Goal: Task Accomplishment & Management: Manage account settings

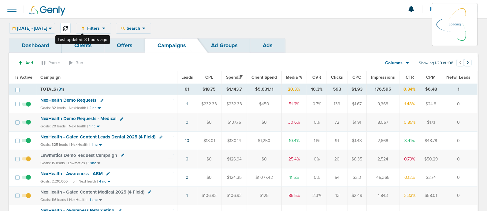
click at [68, 30] on icon at bounding box center [65, 28] width 5 height 5
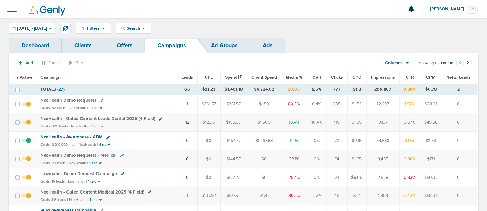
click at [77, 99] on span "NexHealth Demo Requests" at bounding box center [68, 100] width 56 height 6
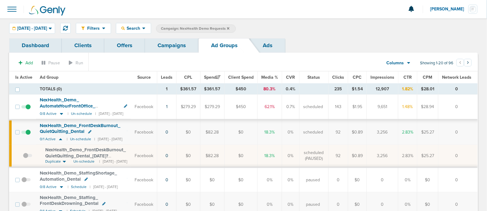
click at [180, 43] on link "Campaigns" at bounding box center [171, 45] width 53 height 14
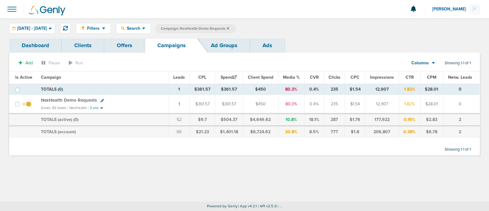
click at [229, 28] on icon at bounding box center [228, 28] width 2 height 2
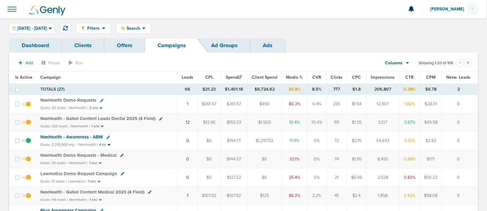
click at [101, 99] on icon at bounding box center [101, 100] width 3 height 3
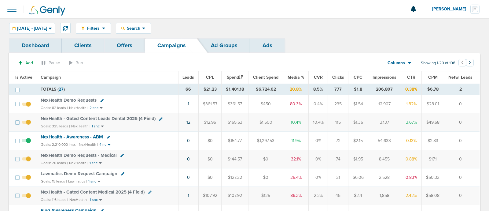
select select
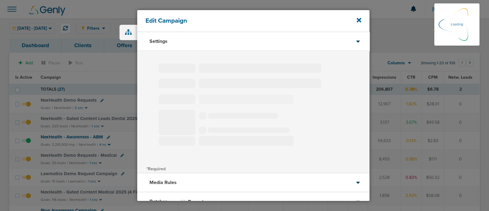
type input "NexHealth Demo Requests"
select select "Leads"
radio input "true"
select select "readWrite"
select select "1"
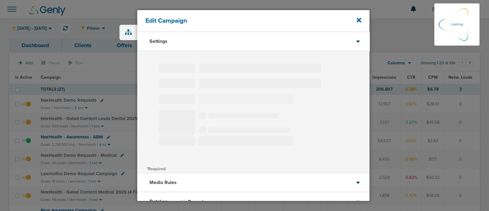
select select "2"
select select "3"
select select "4"
select select "6"
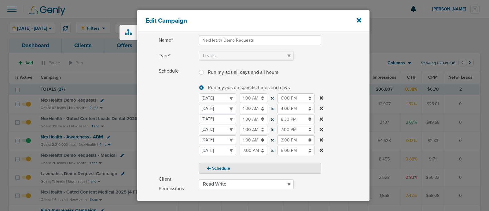
scroll to position [50, 0]
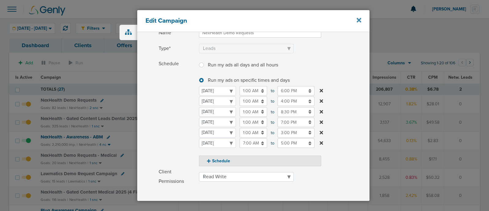
click at [359, 19] on icon at bounding box center [359, 20] width 5 height 7
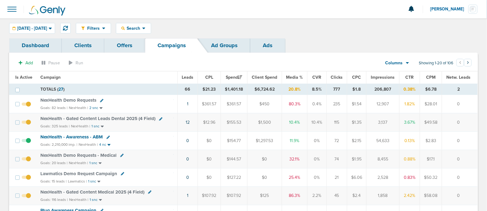
click at [160, 120] on link at bounding box center [160, 118] width 3 height 5
select select
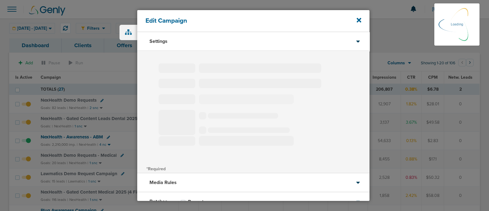
select select "1"
select select "2"
select select "3"
select select "4"
select select "6"
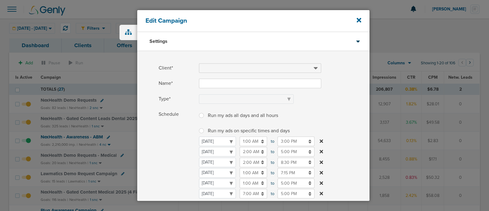
type input "NexHealth - Gated Content Leads Dental 2025 (4 Field)"
select select "Leads"
radio input "true"
select select "readWrite"
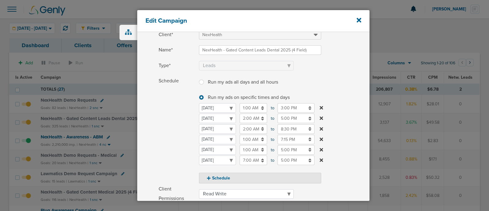
scroll to position [36, 0]
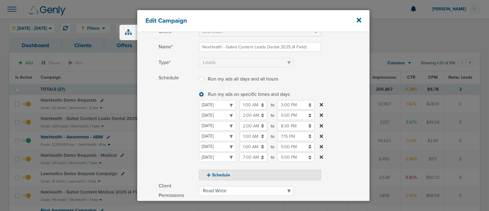
click at [250, 136] on input "1:00 AM" at bounding box center [254, 135] width 28 height 9
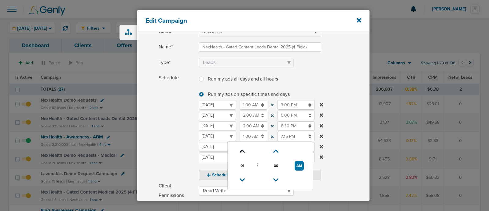
click at [243, 149] on icon at bounding box center [243, 151] width 6 height 4
click at [241, 178] on icon at bounding box center [243, 180] width 6 height 4
type input "1:00 AM"
click at [351, 80] on label "Schedule Run my ads all days and all hours Run my ads all days and all hours Ru…" at bounding box center [264, 126] width 211 height 107
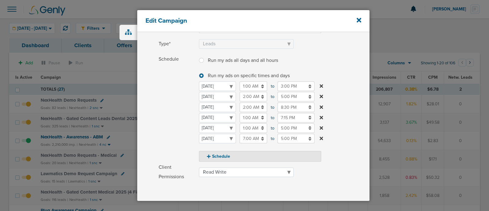
scroll to position [135, 0]
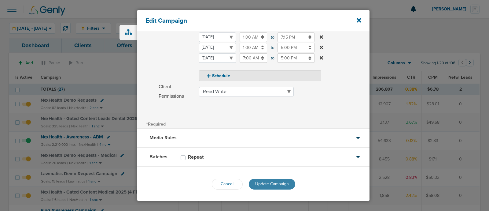
click at [270, 185] on span "Update Campaign" at bounding box center [272, 183] width 34 height 5
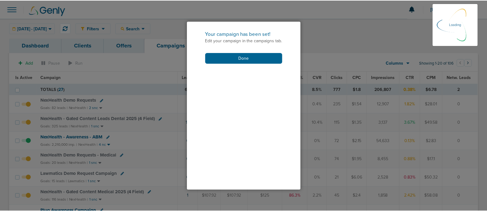
scroll to position [116, 0]
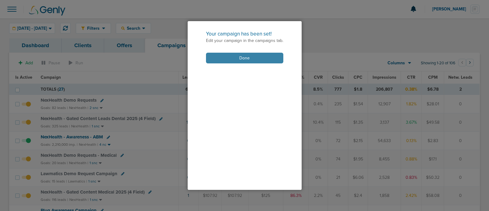
click at [246, 55] on button "Done" at bounding box center [244, 58] width 77 height 11
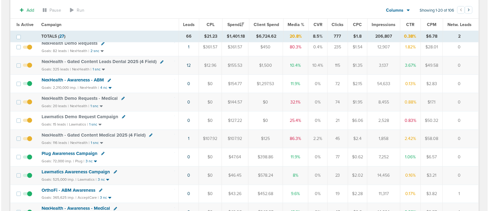
scroll to position [58, 0]
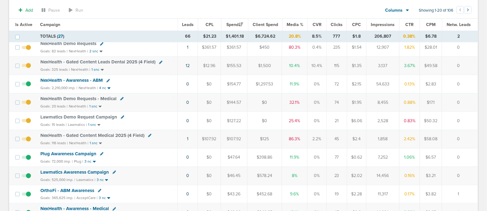
click at [122, 98] on icon at bounding box center [121, 98] width 3 height 3
select select
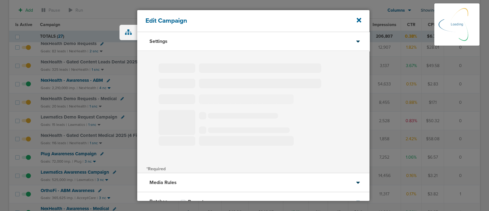
select select "1"
select select "2"
select select "3"
select select "4"
select select "6"
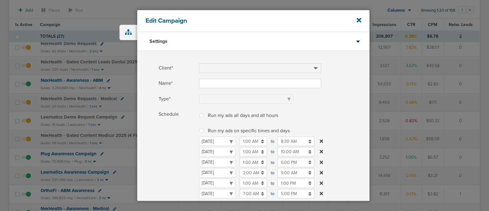
type input "NexHealth Demo Requests - Medical"
select select "Leads"
radio input "true"
select select "readOnly"
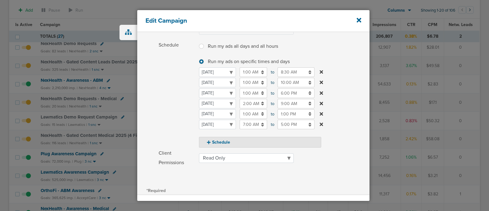
scroll to position [68, 0]
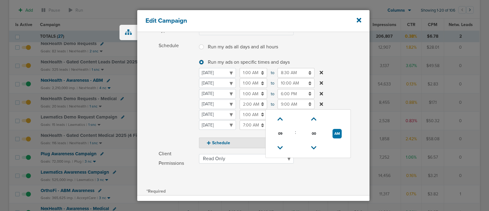
click at [292, 104] on input "9:00 AM" at bounding box center [296, 103] width 37 height 9
click at [281, 146] on icon at bounding box center [281, 148] width 6 height 4
click at [280, 146] on icon at bounding box center [281, 148] width 6 height 4
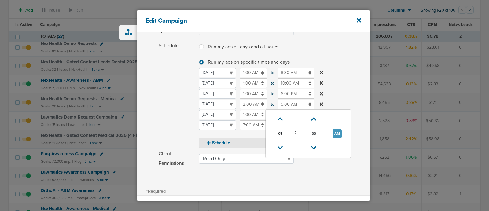
click at [336, 129] on button "AM" at bounding box center [337, 133] width 9 height 9
type input "5:00 PM"
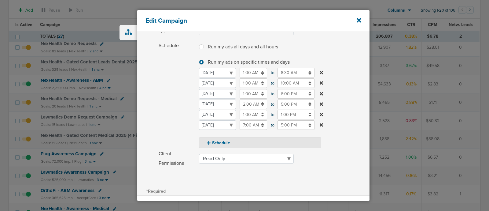
click at [348, 93] on label "Schedule Run my ads all days and all hours Run my ads all days and all hours Ru…" at bounding box center [264, 94] width 211 height 107
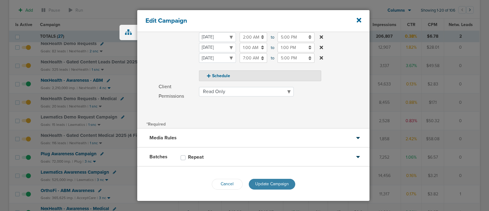
click at [270, 182] on span "Update Campaign" at bounding box center [272, 183] width 34 height 5
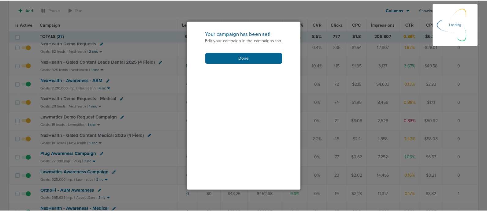
scroll to position [116, 0]
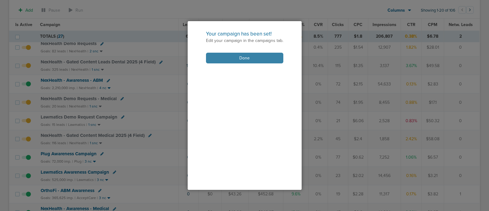
click at [258, 56] on button "Done" at bounding box center [244, 58] width 77 height 11
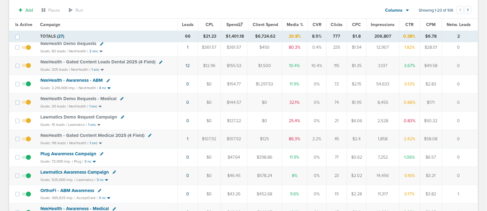
click at [102, 134] on span "NexHealth - Gated Content Medical 2025 (4 Field)" at bounding box center [92, 135] width 104 height 6
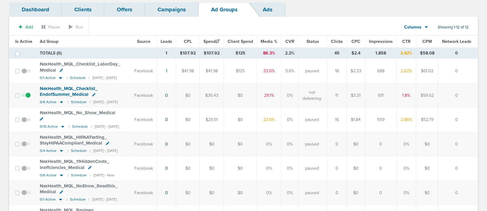
scroll to position [36, 0]
click at [29, 98] on span at bounding box center [25, 98] width 9 height 0
click at [26, 96] on input "checkbox" at bounding box center [26, 96] width 0 height 0
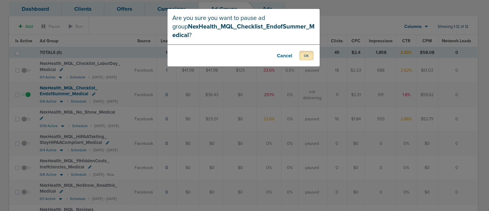
click at [309, 54] on button "OK" at bounding box center [306, 55] width 14 height 9
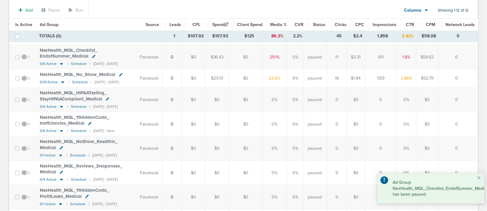
scroll to position [0, 0]
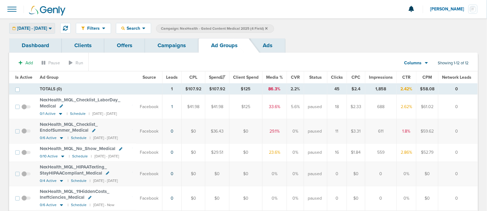
click at [47, 29] on span "[DATE] - [DATE]" at bounding box center [32, 28] width 30 height 4
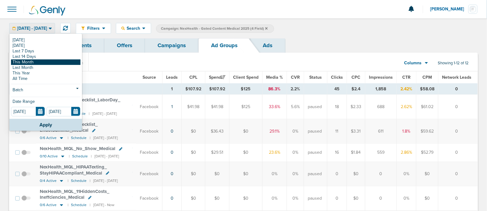
click at [42, 64] on link "This Month" at bounding box center [45, 62] width 69 height 6
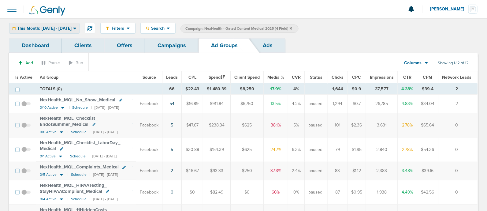
click at [69, 27] on span "This Month: [DATE] - [DATE]" at bounding box center [44, 28] width 54 height 4
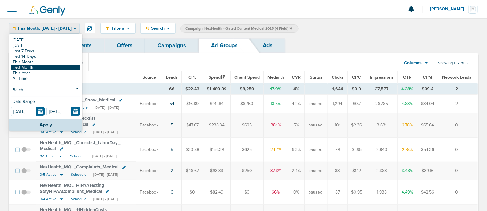
click at [22, 66] on link "Last Month" at bounding box center [45, 68] width 69 height 6
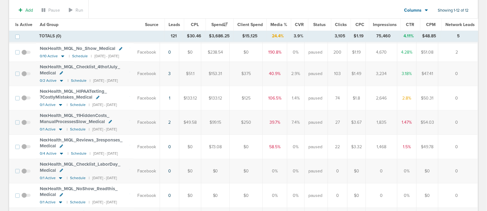
scroll to position [151, 0]
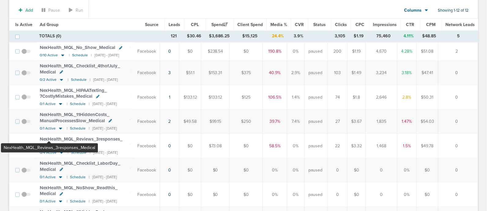
click at [49, 136] on span "NexHealth_ MQL_ Reviews_ 3responses_ Medical" at bounding box center [81, 142] width 83 height 12
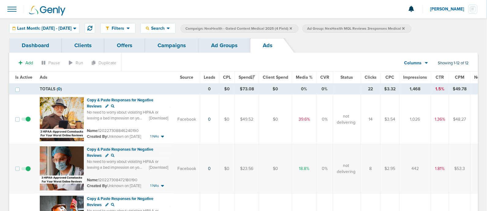
click at [222, 50] on link "Ad Groups" at bounding box center [224, 45] width 52 height 14
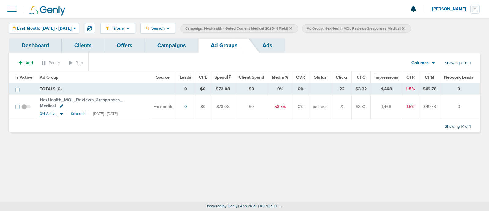
click at [61, 113] on icon at bounding box center [61, 114] width 3 height 2
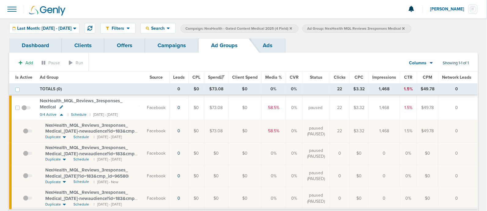
click at [168, 42] on link "Campaigns" at bounding box center [171, 45] width 53 height 14
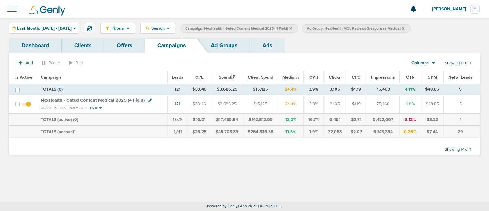
click at [292, 28] on icon at bounding box center [290, 28] width 2 height 2
click at [283, 27] on icon at bounding box center [281, 29] width 2 height 4
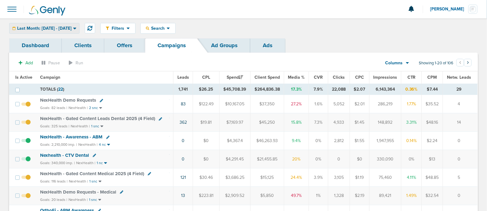
click at [54, 28] on span "Last Month: [DATE] - [DATE]" at bounding box center [44, 28] width 54 height 4
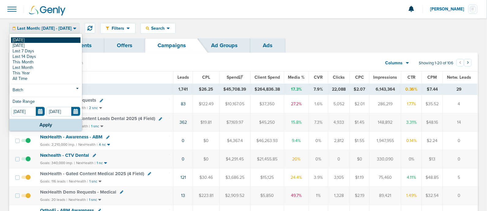
click at [30, 38] on link "[DATE]" at bounding box center [45, 40] width 69 height 6
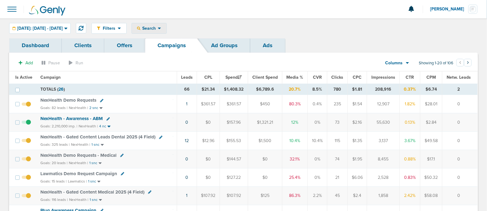
click at [161, 26] on icon at bounding box center [159, 28] width 3 height 5
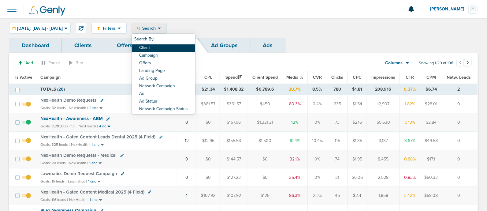
click at [172, 50] on link "Client" at bounding box center [163, 48] width 63 height 8
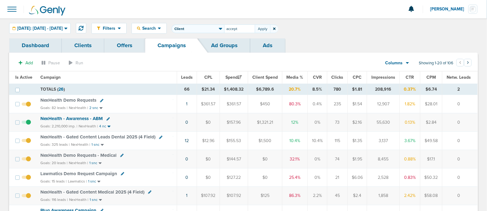
type input "accept"
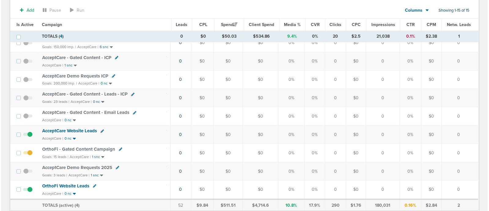
scroll to position [208, 0]
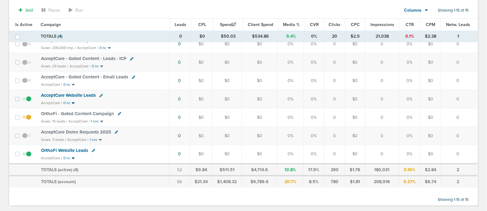
click at [118, 112] on icon at bounding box center [119, 113] width 3 height 3
select select
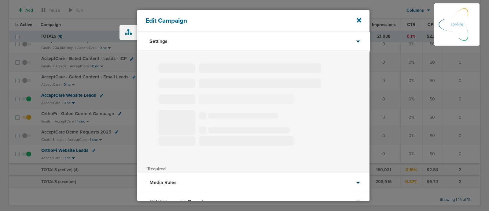
type input "OrthoFi - Gated Content Campaign"
select select "Leads"
radio input "true"
select select "readWrite"
select select "3"
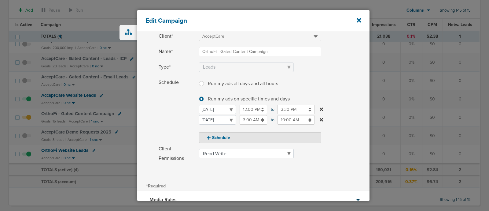
scroll to position [31, 0]
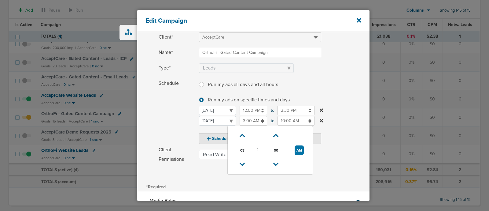
click at [251, 121] on input "3:00 AM" at bounding box center [254, 120] width 28 height 9
click at [240, 163] on icon at bounding box center [243, 164] width 6 height 4
type input "2:00 AM"
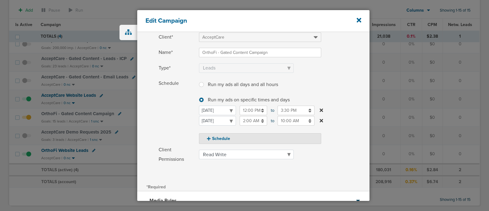
click at [348, 95] on label "Schedule Run my ads all days and all hours Run my ads all days and all hours Ru…" at bounding box center [264, 111] width 211 height 65
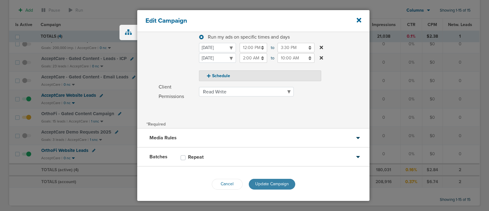
click at [272, 179] on button "Update Campaign" at bounding box center [272, 183] width 46 height 11
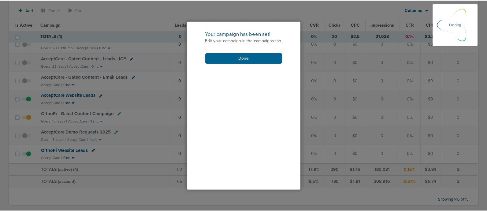
scroll to position [75, 0]
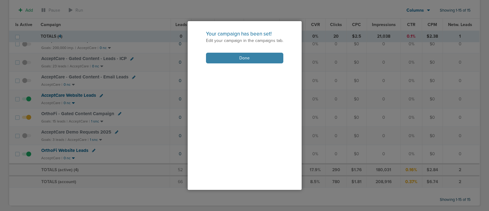
click at [246, 57] on button "Done" at bounding box center [244, 58] width 77 height 11
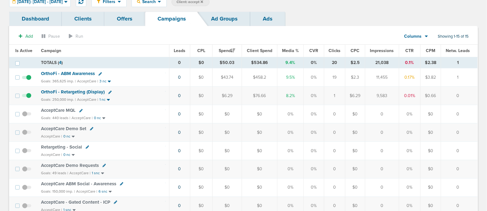
scroll to position [0, 0]
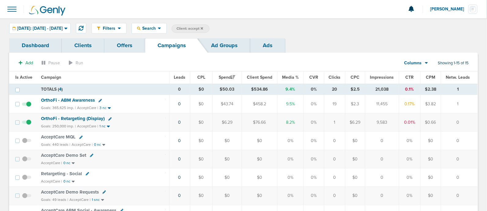
click at [203, 27] on span "Client: accept" at bounding box center [189, 28] width 27 height 5
click at [275, 28] on icon at bounding box center [274, 29] width 2 height 4
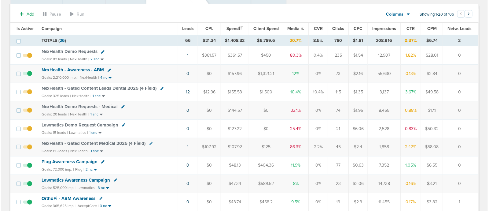
scroll to position [48, 0]
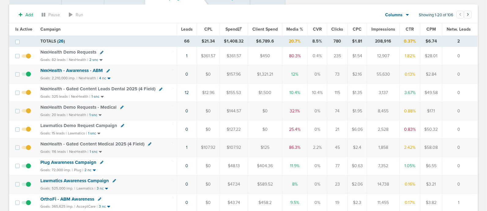
click at [121, 124] on icon at bounding box center [122, 125] width 3 height 3
select select
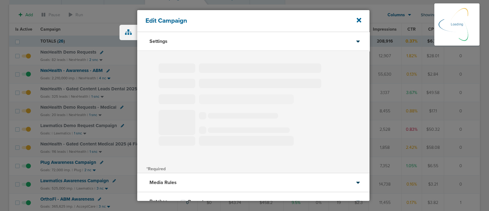
type input "Lawmatics Demo Request Campaign"
select select "Leads"
radio input "true"
select select "readWrite"
select select "1"
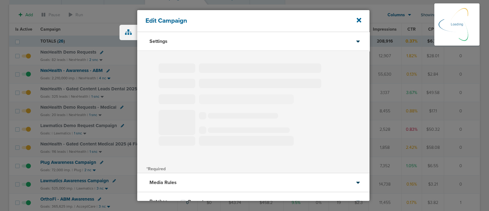
select select "2"
select select "3"
select select "4"
select select "6"
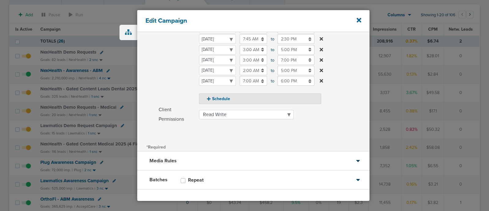
scroll to position [112, 0]
click at [362, 19] on div "Edit Campaign" at bounding box center [253, 21] width 232 height 22
click at [357, 20] on icon at bounding box center [359, 20] width 5 height 7
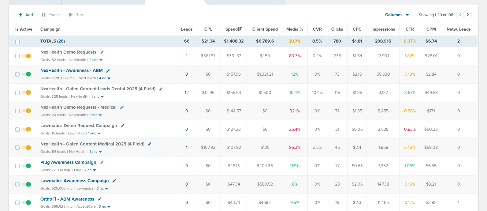
click at [149, 142] on icon at bounding box center [149, 143] width 3 height 3
select select
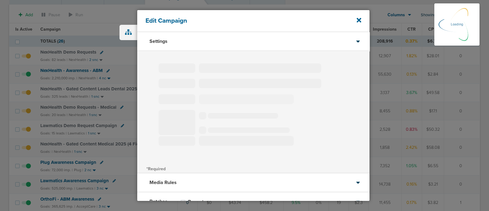
type input "NexHealth - Gated Content Medical 2025 (4 Field)"
select select "Leads"
radio input "true"
select select "readWrite"
checkbox input "true"
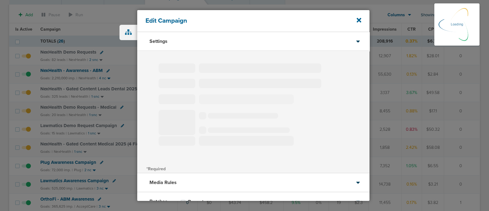
select select "1"
select select "2"
select select "3"
select select "4"
select select "6"
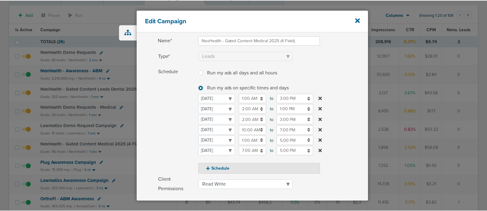
scroll to position [42, 0]
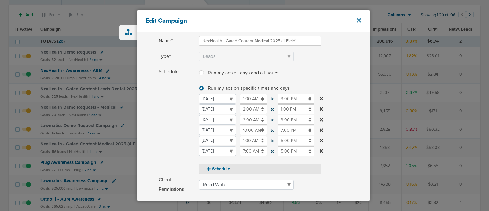
click at [360, 19] on icon at bounding box center [359, 20] width 5 height 5
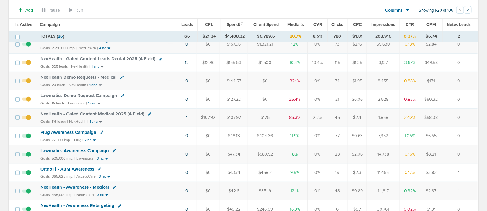
scroll to position [78, 0]
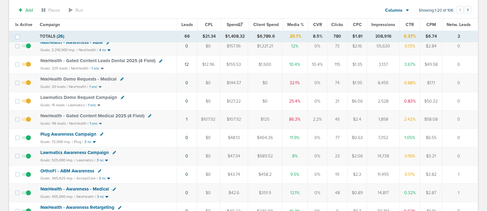
click at [87, 113] on span "NexHealth - Gated Content Medical 2025 (4 Field)" at bounding box center [92, 116] width 104 height 6
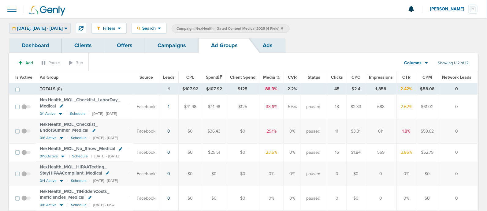
click at [60, 27] on span "[DATE]: [DATE] - [DATE]" at bounding box center [40, 28] width 46 height 4
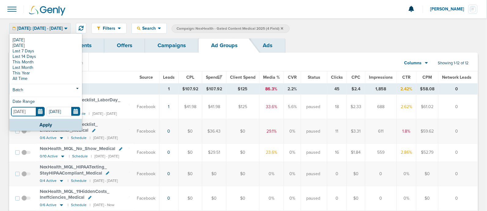
click at [40, 112] on input "[DATE]" at bounding box center [28, 111] width 34 height 9
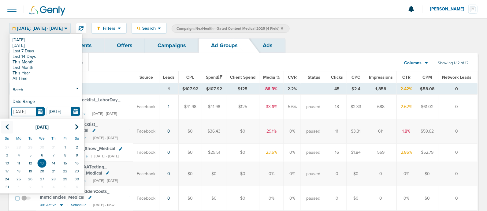
click at [8, 127] on icon at bounding box center [7, 127] width 4 height 6
click at [30, 148] on td "1" at bounding box center [30, 147] width 12 height 8
type input "[DATE]"
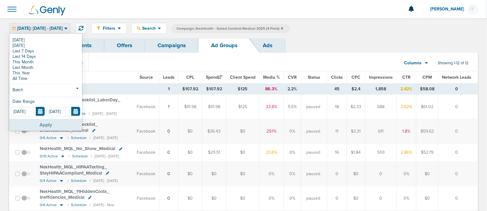
click at [60, 126] on button "Apply" at bounding box center [45, 125] width 72 height 12
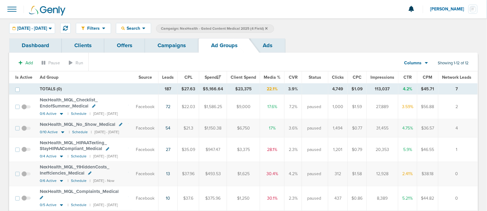
click at [174, 79] on span "Leads" at bounding box center [168, 77] width 12 height 5
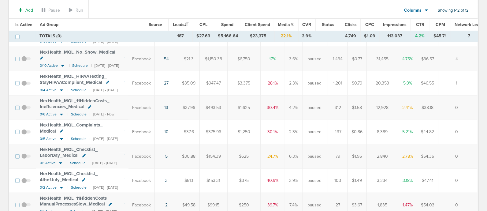
scroll to position [78, 0]
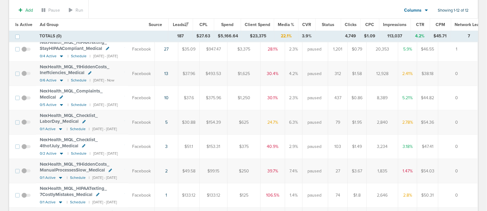
click at [171, 134] on td "3" at bounding box center [167, 146] width 24 height 24
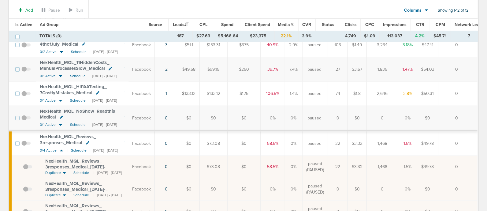
scroll to position [214, 0]
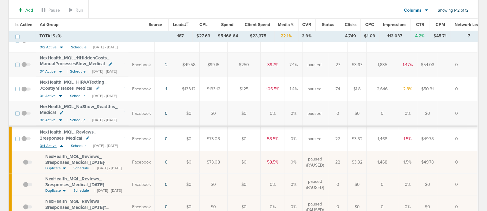
click at [61, 143] on icon at bounding box center [61, 145] width 6 height 5
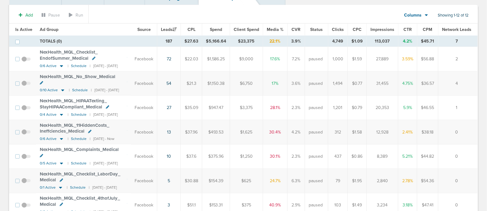
scroll to position [48, 0]
click at [59, 136] on icon at bounding box center [61, 138] width 6 height 5
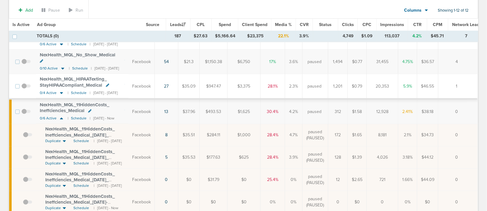
scroll to position [70, 0]
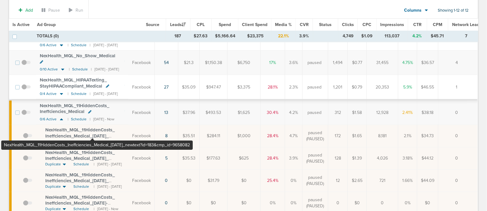
click at [92, 127] on span "NexHealth_ MQL_ 11HiddenCosts_ Ineffciencies_ Medical_ [DATE]_ newtext?id=183&c…" at bounding box center [81, 135] width 72 height 17
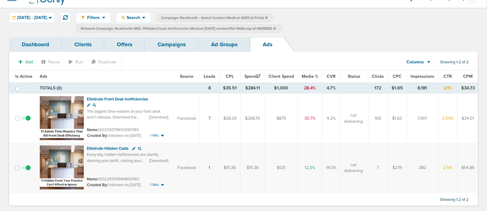
scroll to position [14, 0]
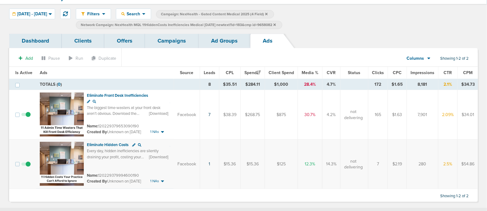
click at [219, 39] on link "Ad Groups" at bounding box center [224, 41] width 52 height 14
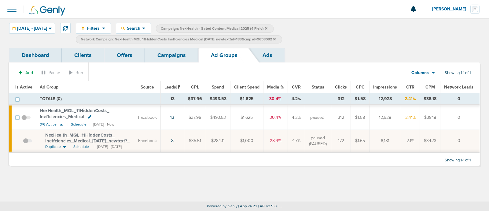
click at [173, 58] on link "Campaigns" at bounding box center [171, 55] width 53 height 14
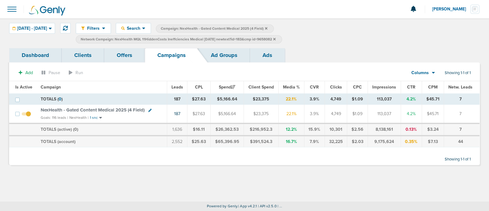
click at [282, 39] on label "Network Campaign: NexHealth MQL 11HiddenCosts Ineffciencies Medical [DATE] newt…" at bounding box center [179, 39] width 206 height 8
click at [276, 39] on icon at bounding box center [274, 39] width 2 height 2
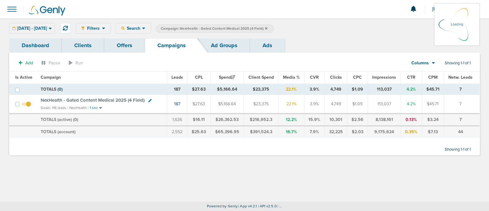
click at [267, 28] on icon at bounding box center [266, 28] width 2 height 2
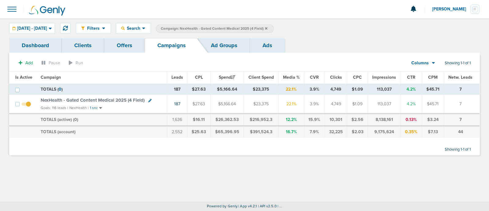
click at [72, 99] on span "NexHealth - Gated Content Medical 2025 (4 Field)" at bounding box center [93, 100] width 104 height 6
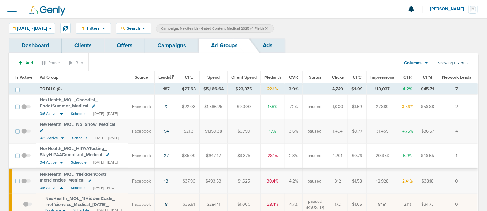
click at [62, 113] on icon at bounding box center [61, 114] width 3 height 2
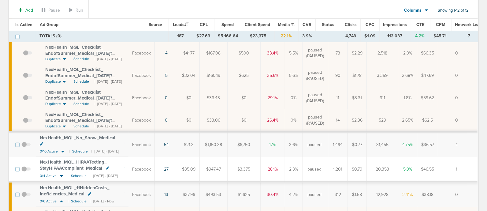
scroll to position [124, 0]
click at [63, 148] on icon at bounding box center [63, 150] width 6 height 5
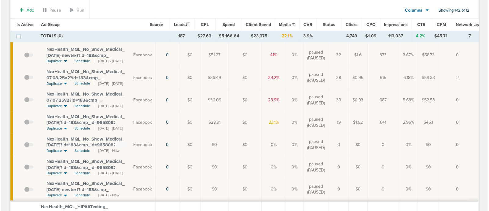
scroll to position [0, 0]
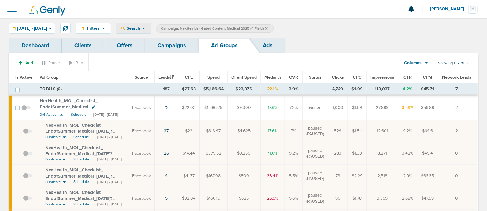
click at [151, 25] on div "Search" at bounding box center [133, 28] width 35 height 10
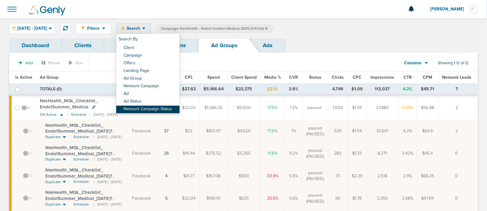
click at [168, 109] on link "Network Campaign Status" at bounding box center [147, 109] width 63 height 8
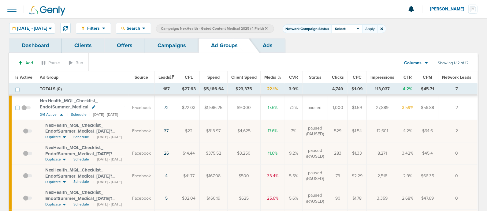
click at [346, 27] on span "Select:" at bounding box center [340, 28] width 11 height 5
click at [339, 56] on span at bounding box center [336, 54] width 4 height 4
click at [342, 52] on input "Scheduled" at bounding box center [342, 52] width 0 height 0
click at [377, 30] on button "Apply" at bounding box center [369, 28] width 15 height 9
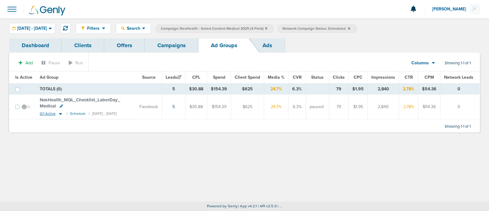
click at [61, 113] on icon at bounding box center [60, 113] width 6 height 5
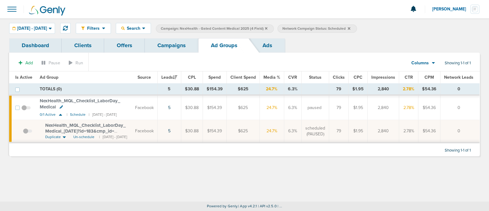
click at [184, 166] on div "Filters Active Only Settings Status Active Inactive Objectives MQL SQL Traffic …" at bounding box center [244, 109] width 489 height 183
click at [170, 45] on link "Campaigns" at bounding box center [171, 45] width 53 height 14
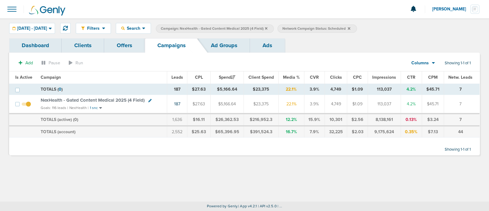
click at [149, 99] on icon at bounding box center [149, 100] width 3 height 3
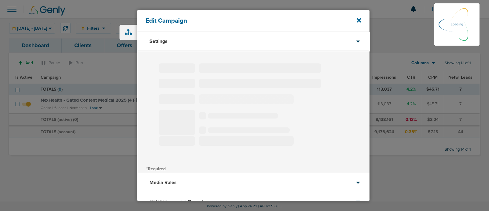
type input "NexHealth - Gated Content Medical 2025 (4 Field)"
select select "Leads"
radio input "true"
select select "readWrite"
checkbox input "true"
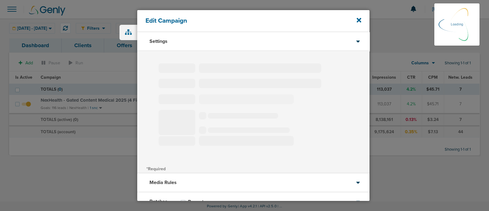
select select "1"
select select "2"
select select "3"
select select "4"
select select "6"
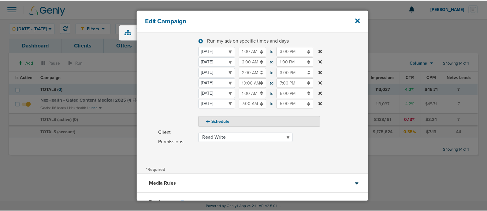
scroll to position [135, 0]
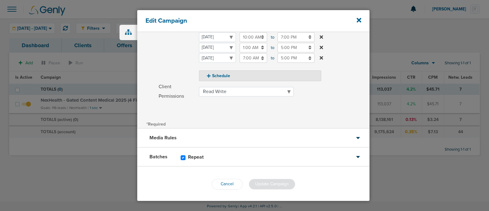
click at [356, 22] on div "Edit Campaign" at bounding box center [253, 21] width 232 height 22
click at [360, 17] on div "Edit Campaign" at bounding box center [253, 21] width 232 height 22
click at [358, 22] on icon at bounding box center [359, 20] width 5 height 7
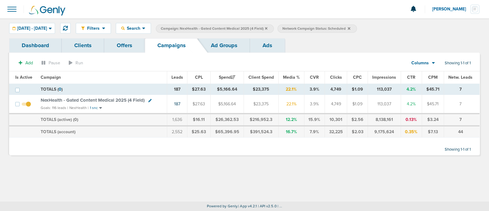
click at [267, 27] on icon at bounding box center [266, 28] width 2 height 2
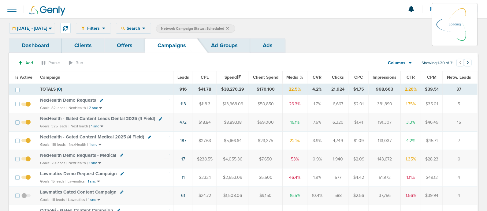
click at [229, 27] on icon at bounding box center [227, 28] width 2 height 2
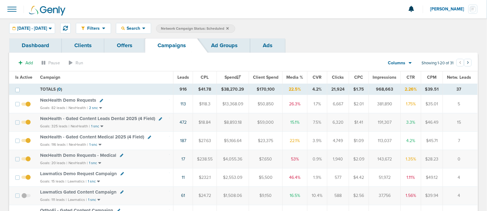
click at [229, 27] on icon at bounding box center [227, 29] width 2 height 4
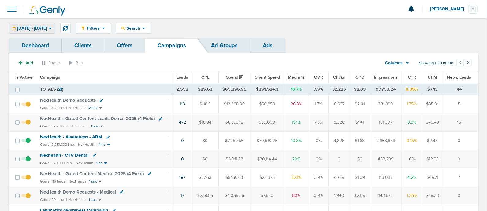
click at [47, 27] on span "[DATE] - [DATE]" at bounding box center [32, 28] width 30 height 4
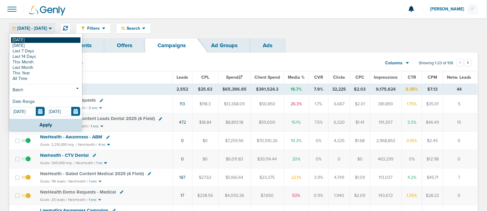
click at [18, 42] on link "[DATE]" at bounding box center [45, 40] width 69 height 6
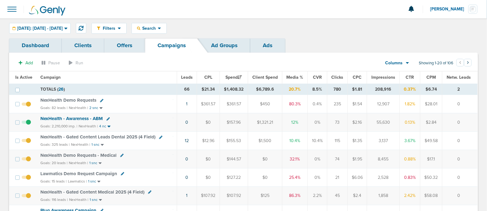
click at [47, 29] on span "[DATE]: [DATE] - [DATE]" at bounding box center [40, 28] width 46 height 4
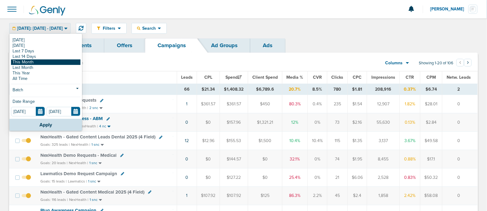
click at [36, 64] on link "This Month" at bounding box center [45, 62] width 69 height 6
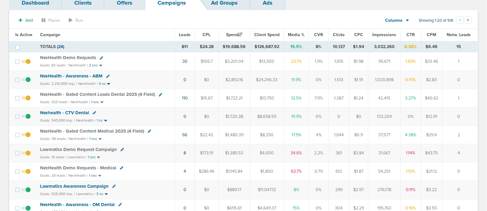
scroll to position [42, 0]
drag, startPoint x: 307, startPoint y: 171, endPoint x: 278, endPoint y: 149, distance: 36.9
click at [289, 151] on td "34.6%" at bounding box center [296, 153] width 25 height 18
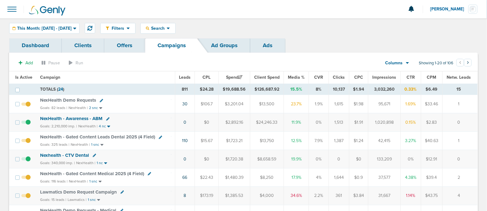
click at [69, 98] on span "NexHealth Demo Requests" at bounding box center [68, 100] width 56 height 6
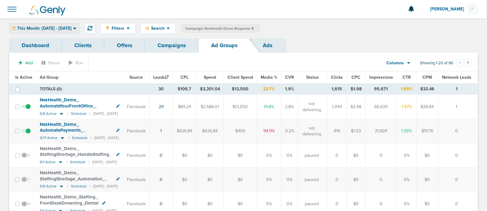
click at [66, 24] on div "This Month: [DATE] - [DATE]" at bounding box center [44, 28] width 70 height 10
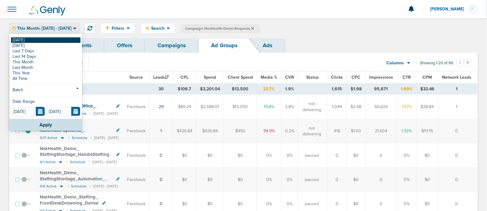
click at [28, 39] on link "[DATE]" at bounding box center [45, 40] width 69 height 6
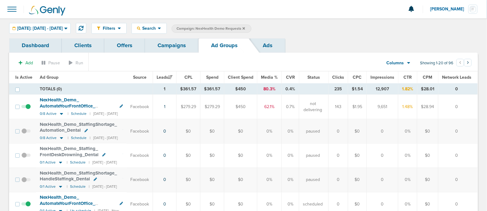
click at [277, 74] on th "Media %" at bounding box center [269, 77] width 24 height 12
click at [276, 77] on span "Media %" at bounding box center [269, 77] width 17 height 5
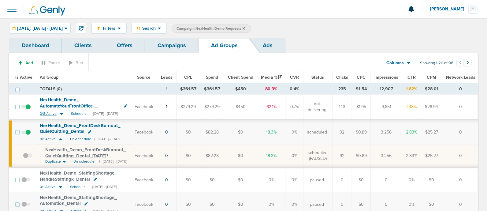
click at [61, 113] on icon at bounding box center [61, 114] width 3 height 2
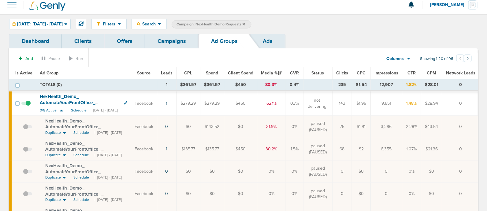
scroll to position [4, 0]
click at [171, 39] on link "Campaigns" at bounding box center [171, 42] width 53 height 14
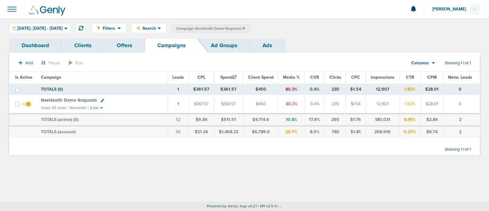
click at [86, 99] on span "NexHealth Demo Requests" at bounding box center [69, 100] width 56 height 6
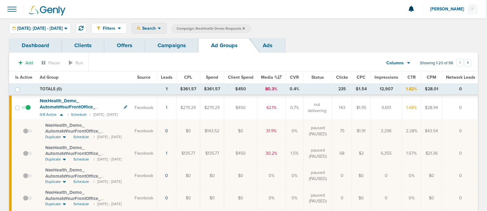
click at [161, 30] on icon at bounding box center [159, 28] width 3 height 5
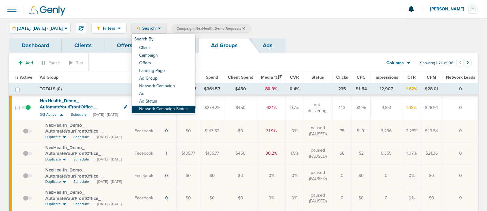
click at [173, 109] on link "Network Campaign Status" at bounding box center [163, 109] width 63 height 8
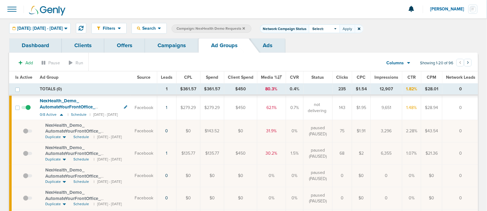
click at [323, 28] on span "Select:" at bounding box center [317, 28] width 11 height 5
click at [316, 53] on span at bounding box center [314, 54] width 4 height 4
click at [319, 52] on input "Scheduled" at bounding box center [319, 52] width 0 height 0
click at [355, 29] on button "Apply" at bounding box center [346, 28] width 15 height 9
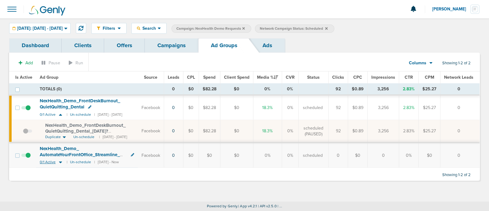
click at [60, 161] on icon at bounding box center [60, 162] width 3 height 2
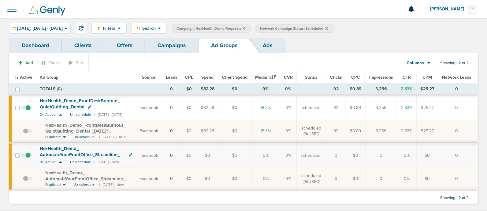
click at [78, 173] on span "NexHealth_ Demo_ AutomateYourFrontOffice_ Streamline_ Dental_ [DATE]?id=183&cmp…" at bounding box center [85, 182] width 80 height 24
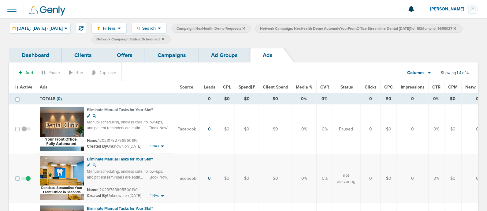
click at [171, 57] on link "Campaigns" at bounding box center [171, 55] width 53 height 14
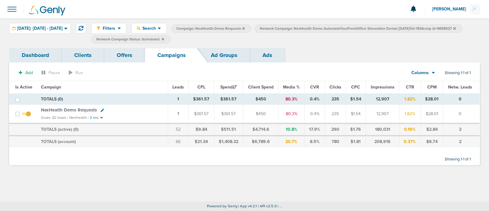
click at [453, 29] on icon at bounding box center [454, 28] width 2 height 2
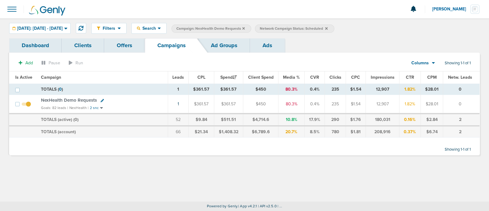
click at [245, 28] on icon at bounding box center [243, 29] width 2 height 4
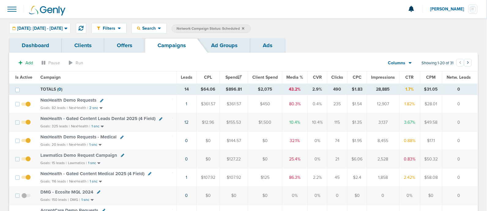
click at [244, 29] on icon at bounding box center [243, 28] width 2 height 2
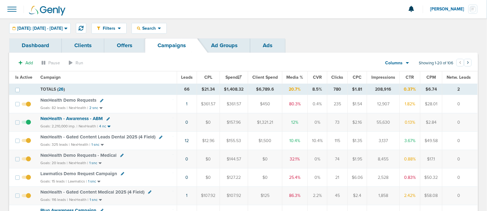
click at [72, 98] on span "NexHealth Demo Requests" at bounding box center [68, 100] width 56 height 6
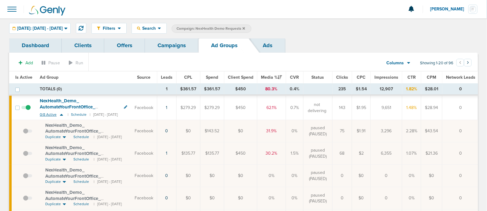
click at [61, 114] on icon at bounding box center [61, 115] width 3 height 2
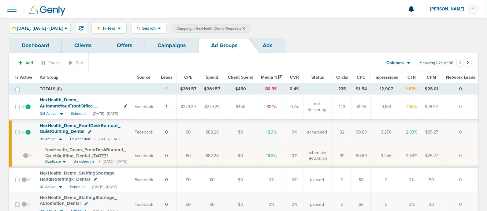
click at [83, 159] on span "Un-schedule" at bounding box center [83, 161] width 21 height 5
